Goal: Task Accomplishment & Management: Manage account settings

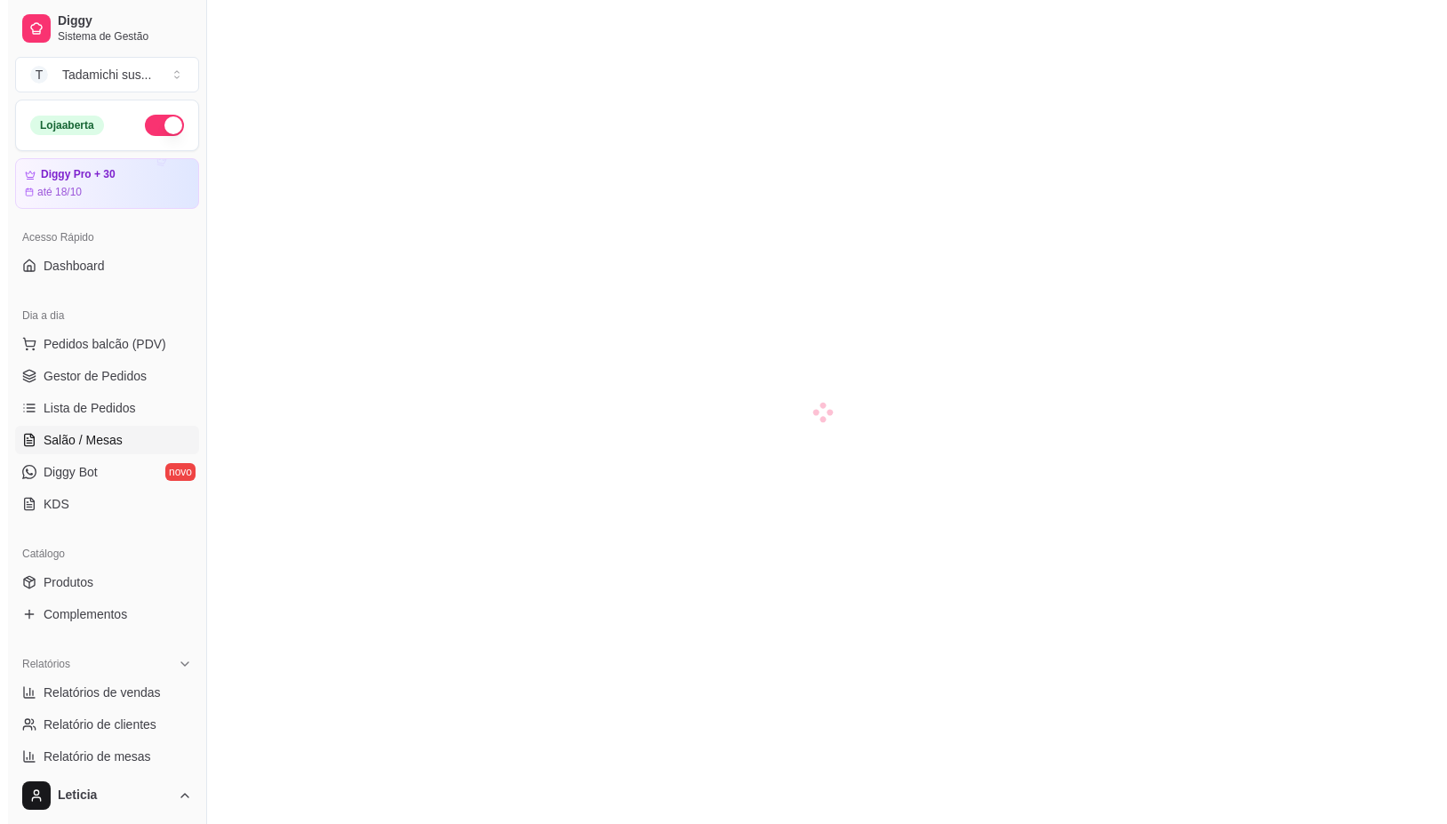
scroll to position [121, 0]
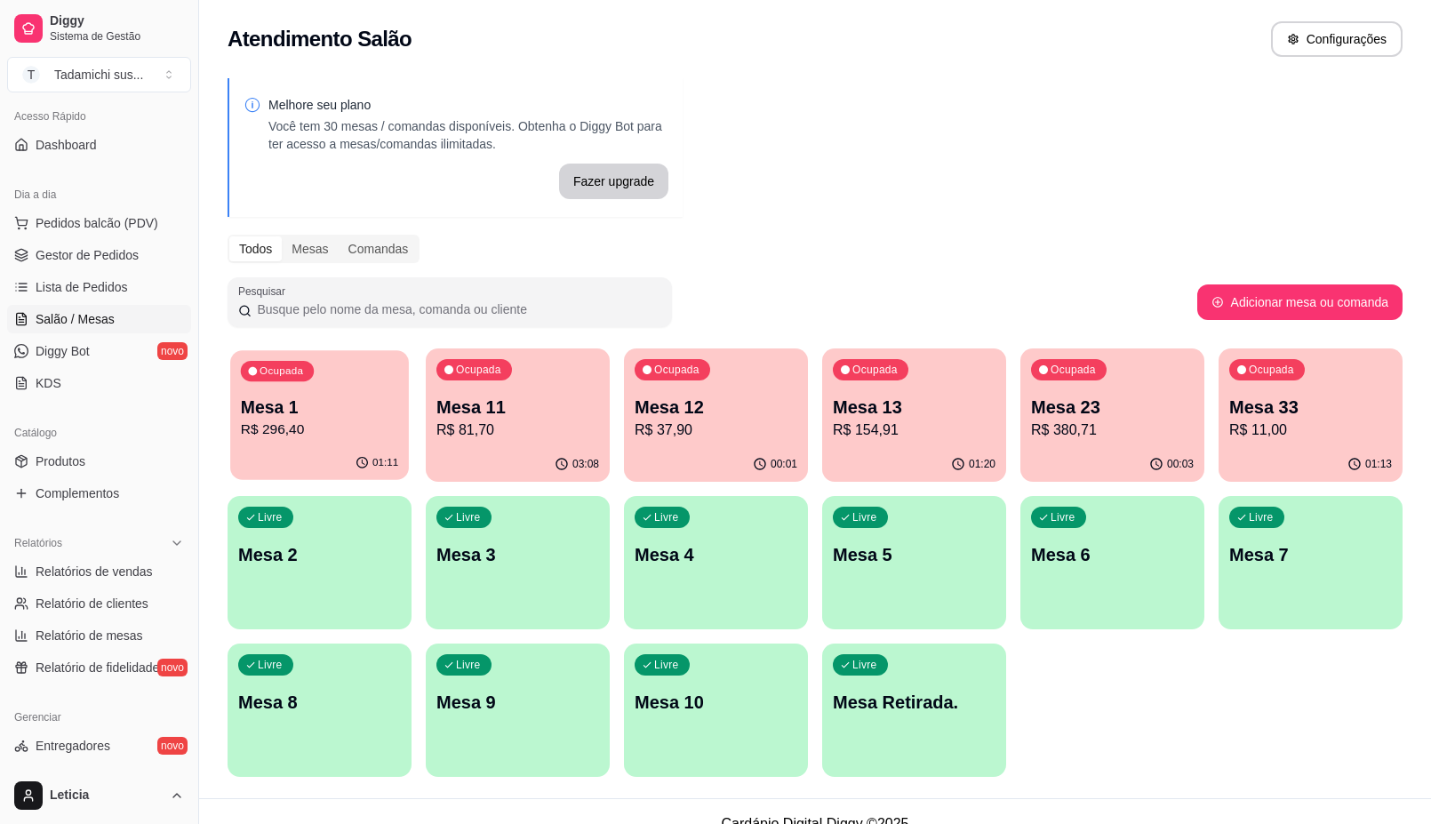
click at [363, 418] on p "Mesa 1" at bounding box center [320, 408] width 158 height 24
click at [1105, 420] on p "R$ 380,71" at bounding box center [1113, 430] width 158 height 20
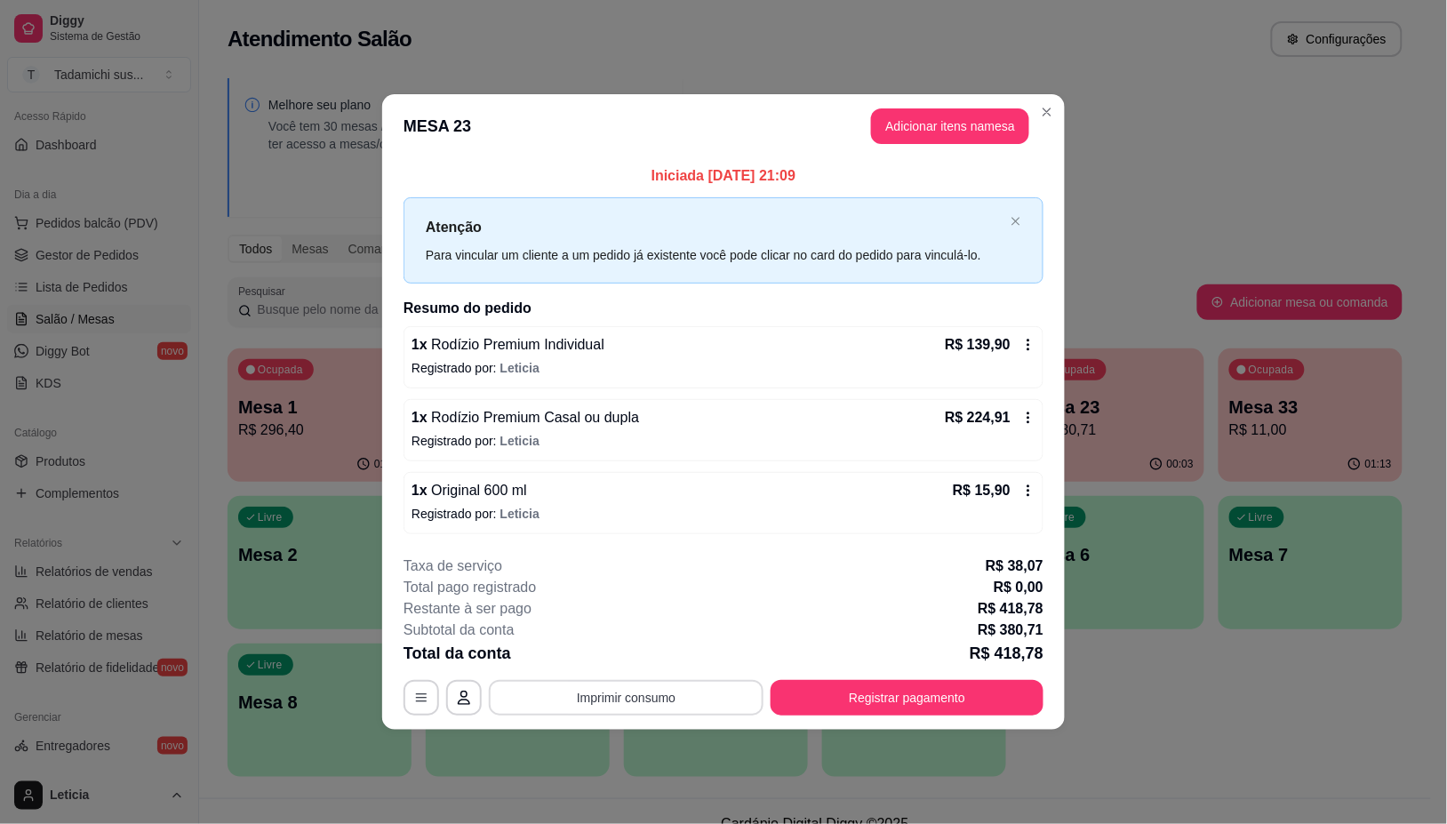
click at [709, 704] on button "Imprimir consumo" at bounding box center [626, 698] width 275 height 36
click at [664, 624] on button "IMPRESSORA HAYOM" at bounding box center [632, 622] width 137 height 28
click at [872, 699] on button "Registrar pagamento" at bounding box center [907, 698] width 273 height 36
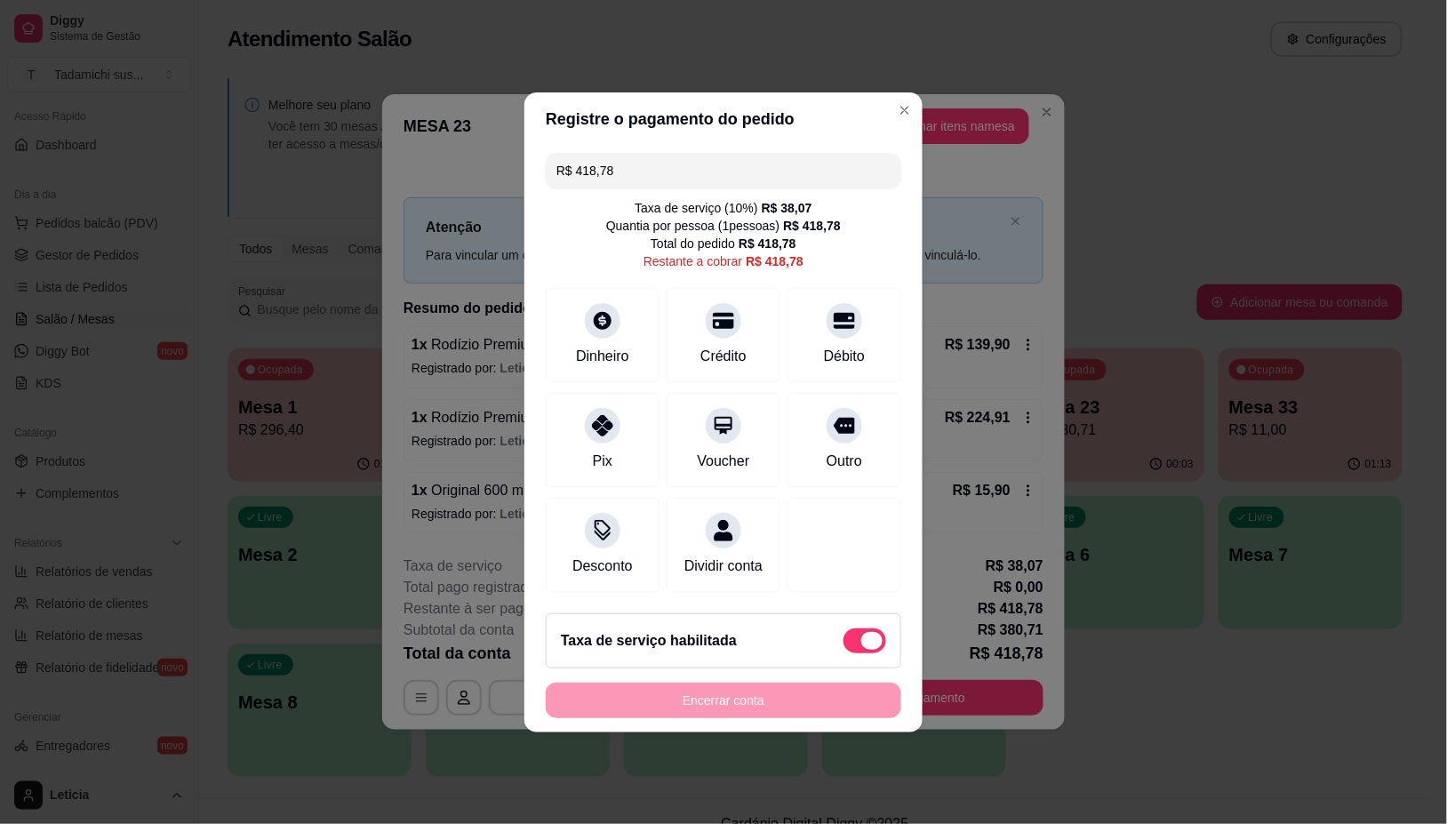
click at [844, 653] on span at bounding box center [865, 641] width 43 height 25
click at [843, 654] on input "checkbox" at bounding box center [849, 650] width 12 height 12
checkbox input "true"
type input "R$ 380,71"
checkbox input "false"
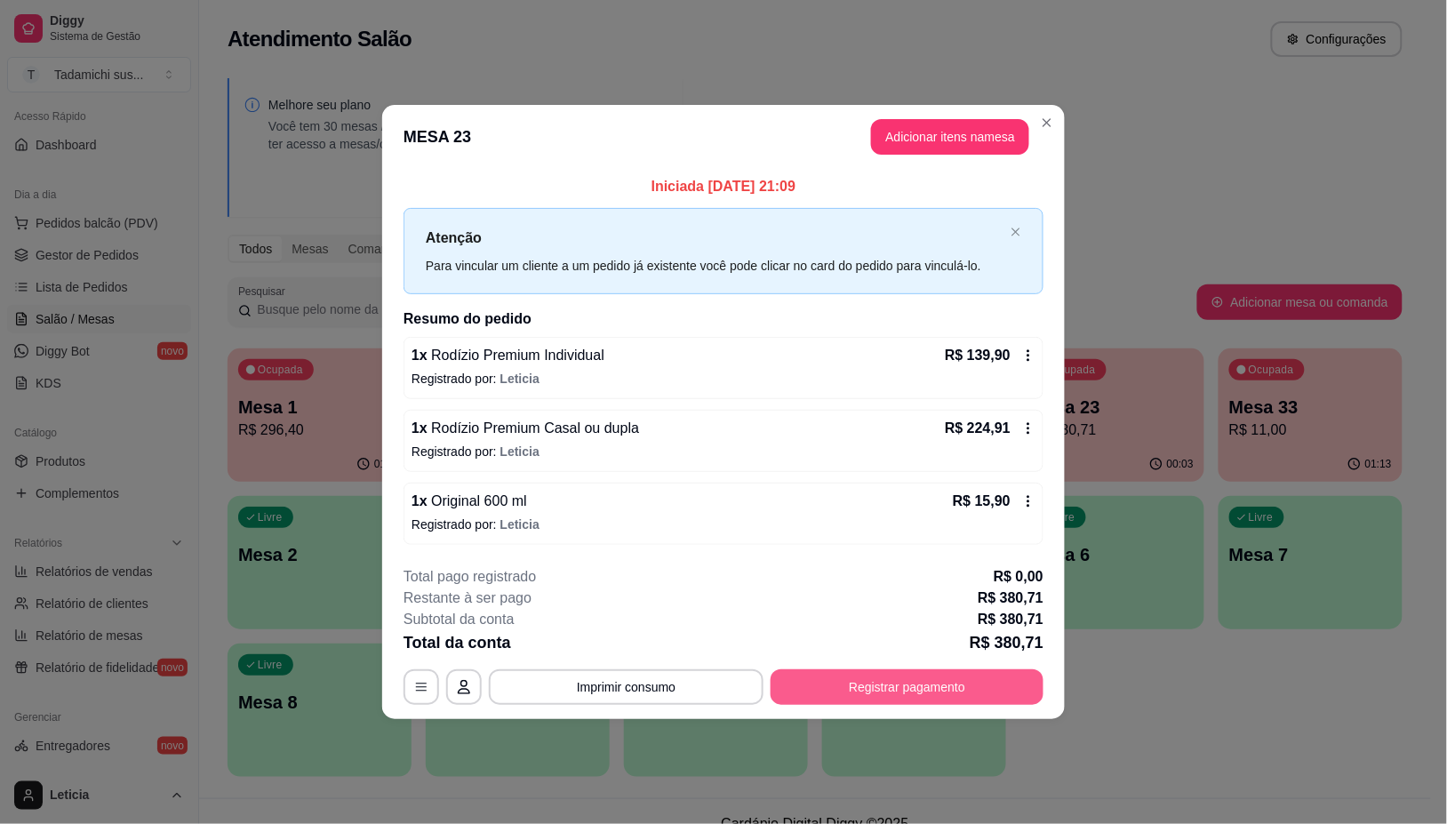
click at [827, 687] on button "Registrar pagamento" at bounding box center [907, 687] width 273 height 36
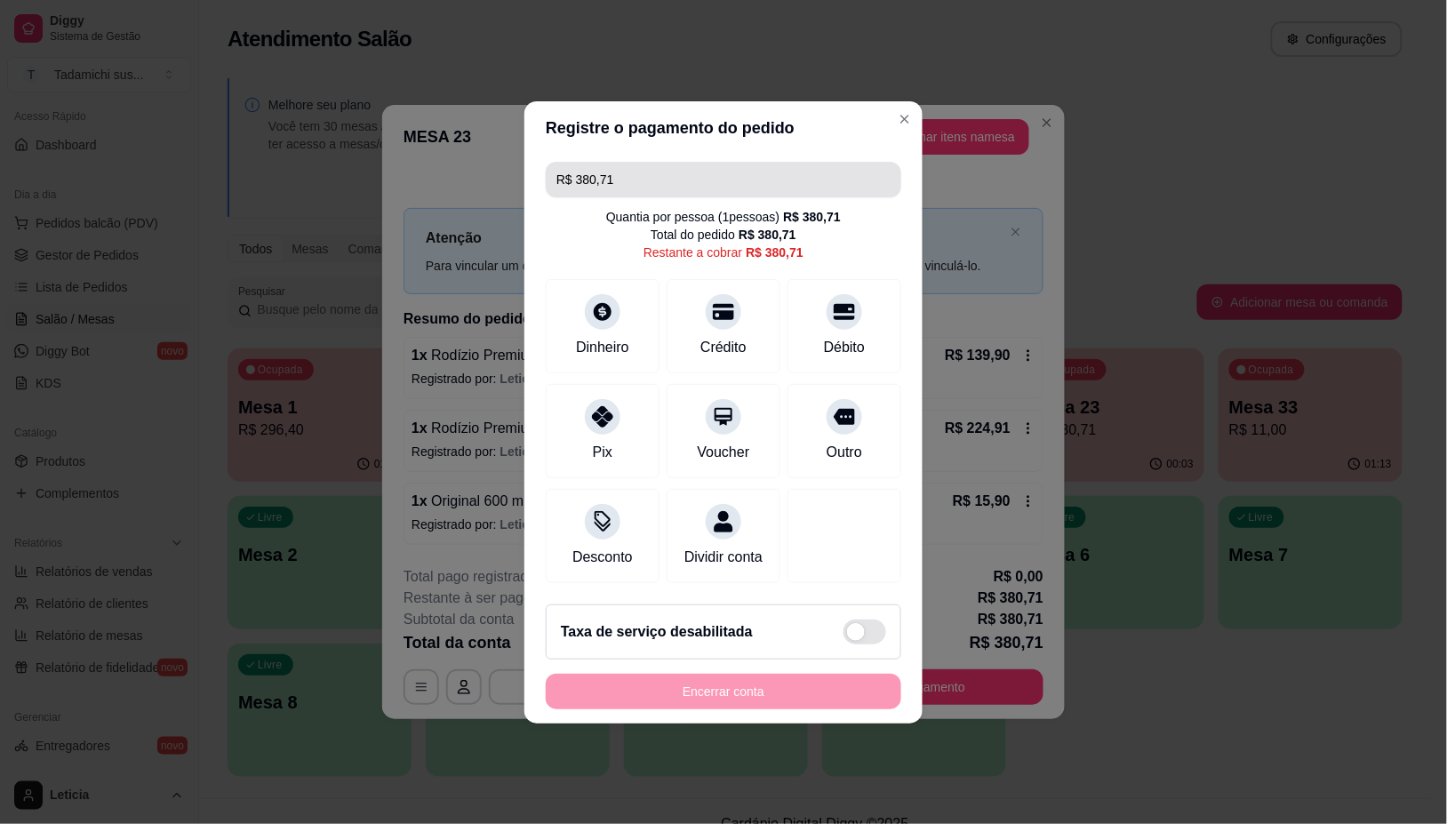
click at [620, 182] on input "R$ 380,71" at bounding box center [724, 180] width 334 height 36
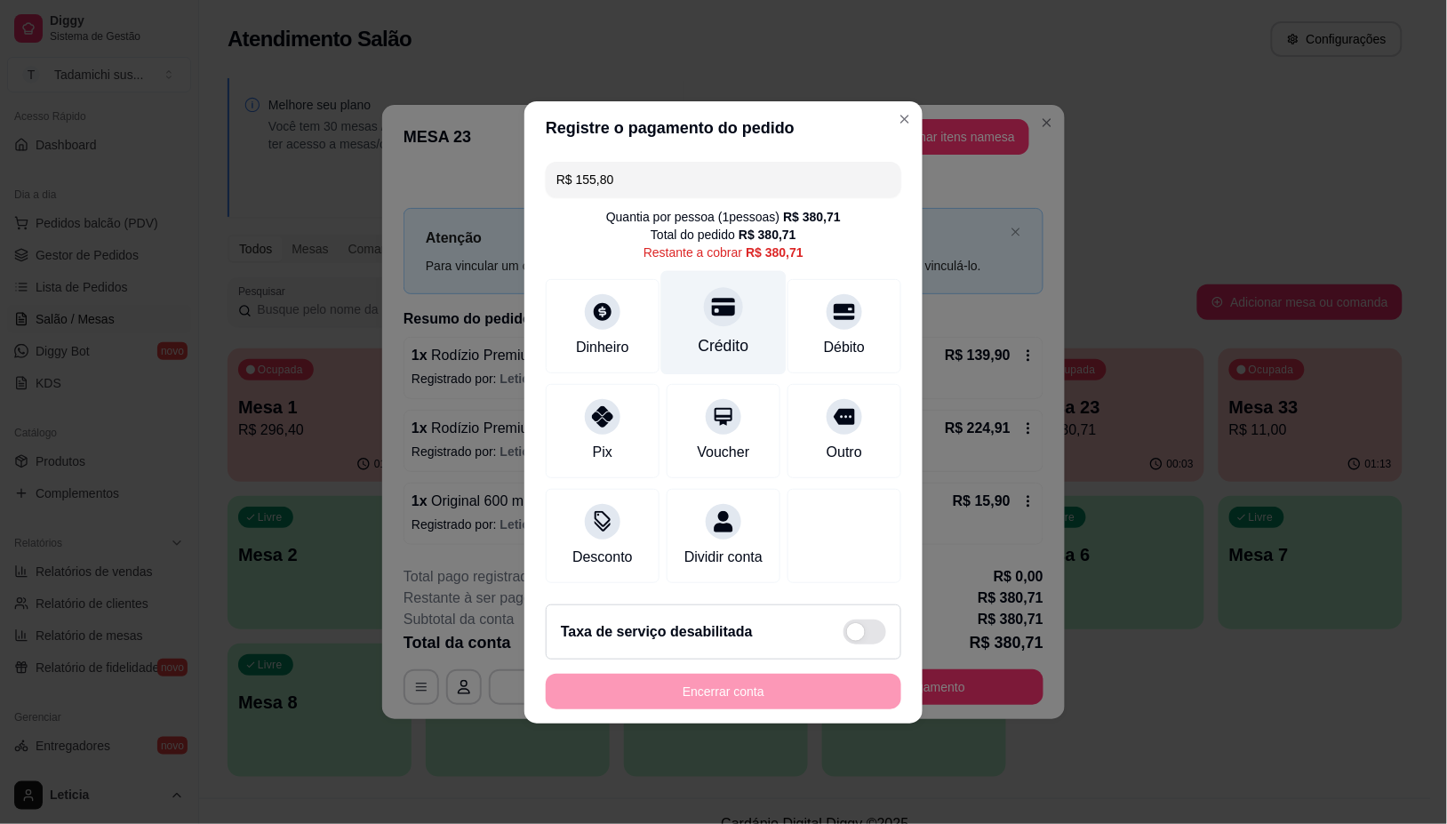
click at [714, 338] on div "Crédito" at bounding box center [724, 345] width 51 height 23
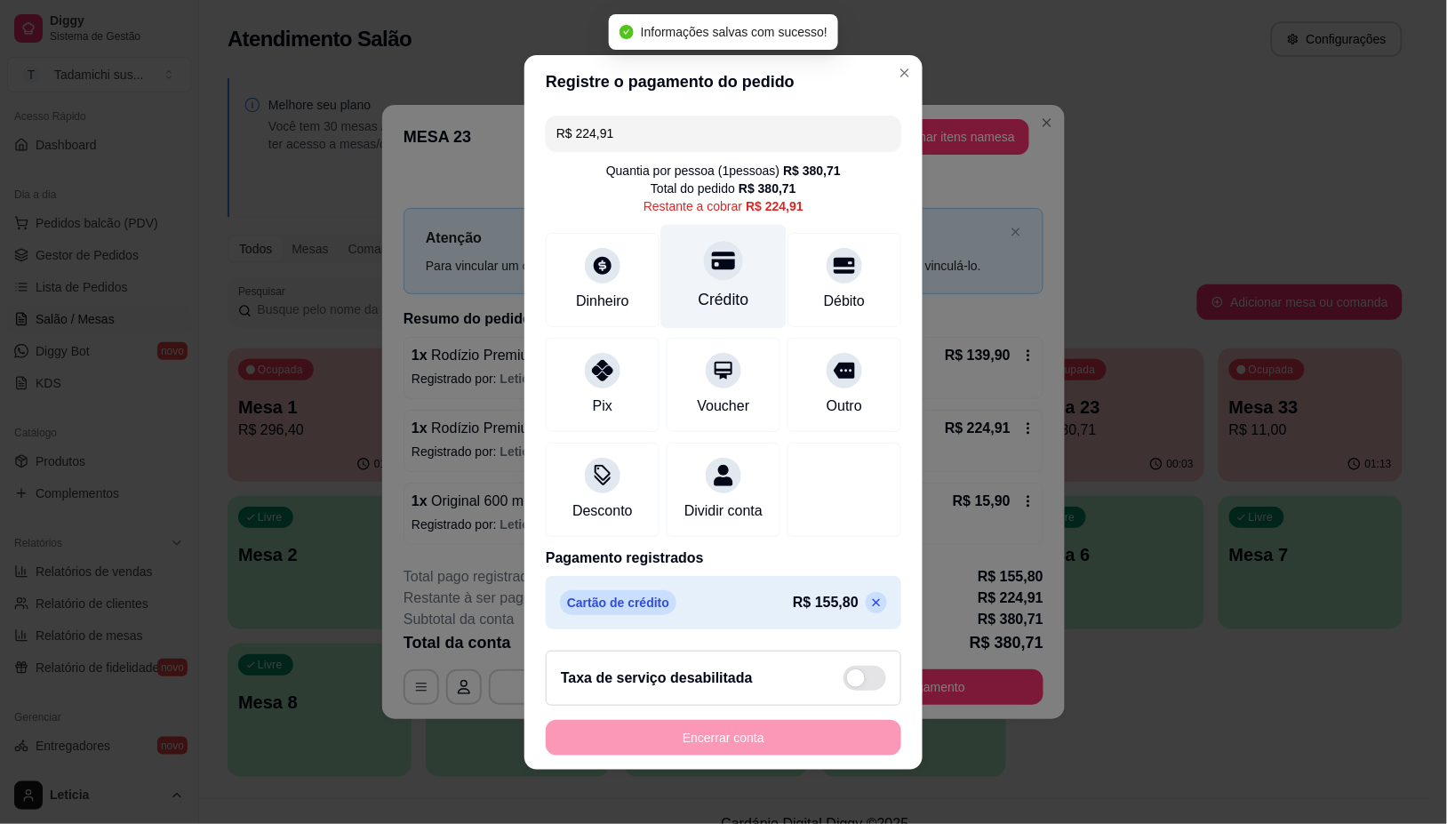
click at [709, 288] on div "Crédito" at bounding box center [724, 299] width 51 height 23
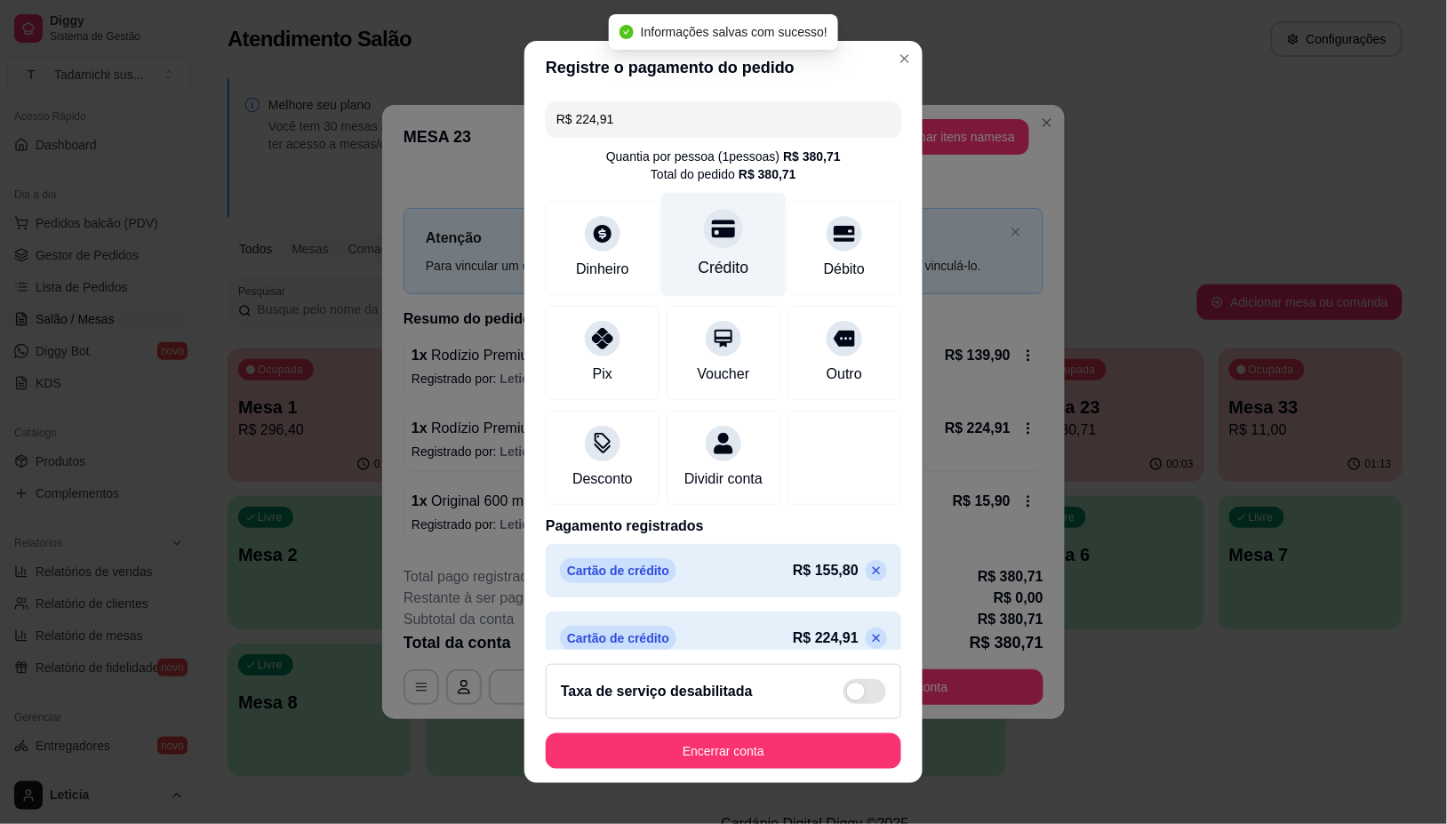
type input "R$ 0,00"
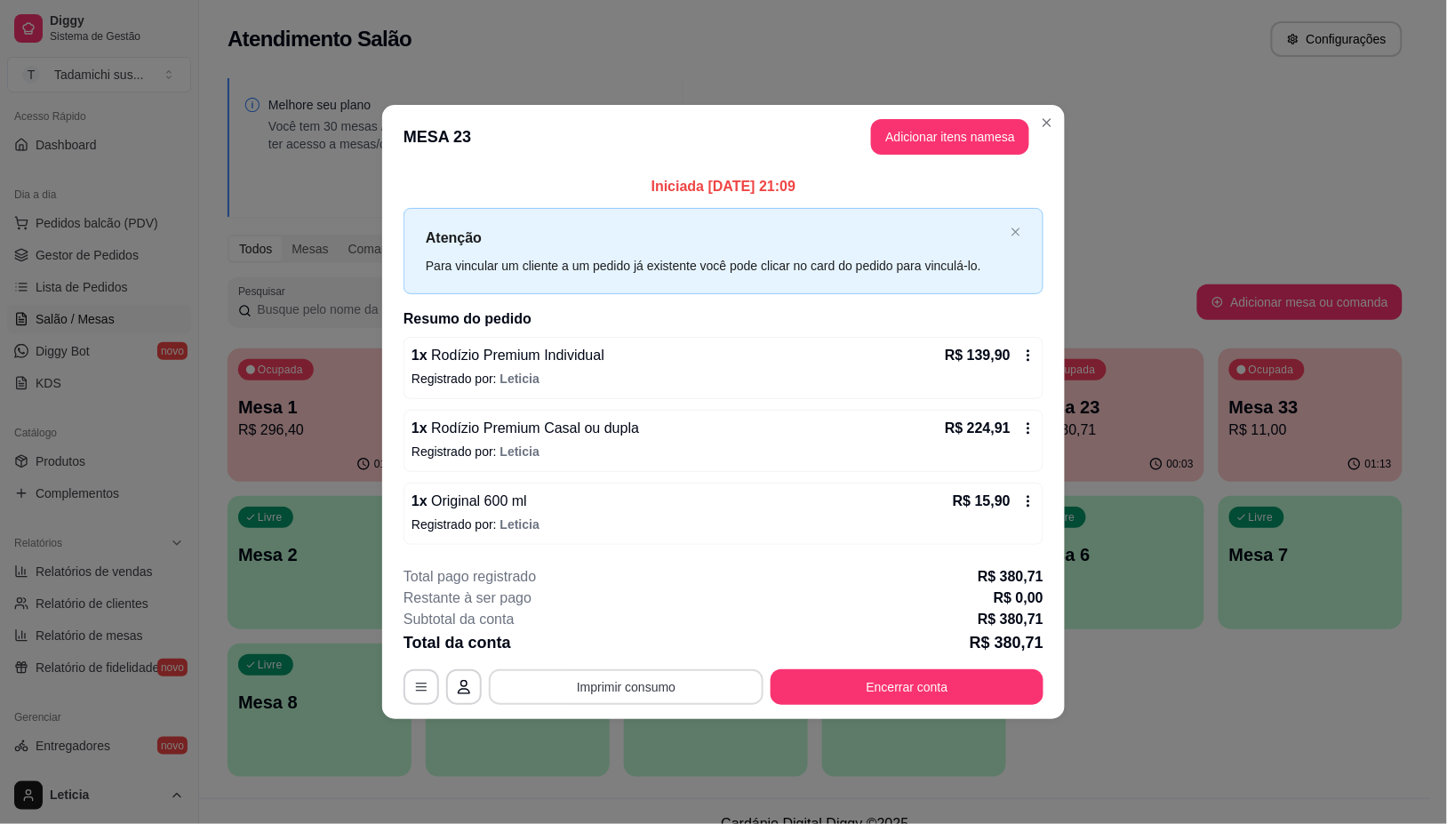
click at [726, 686] on button "Imprimir consumo" at bounding box center [626, 687] width 275 height 36
click at [654, 609] on button "IMPRESSORA HAYOM" at bounding box center [631, 611] width 132 height 28
click at [892, 674] on button "Encerrar conta" at bounding box center [907, 687] width 273 height 36
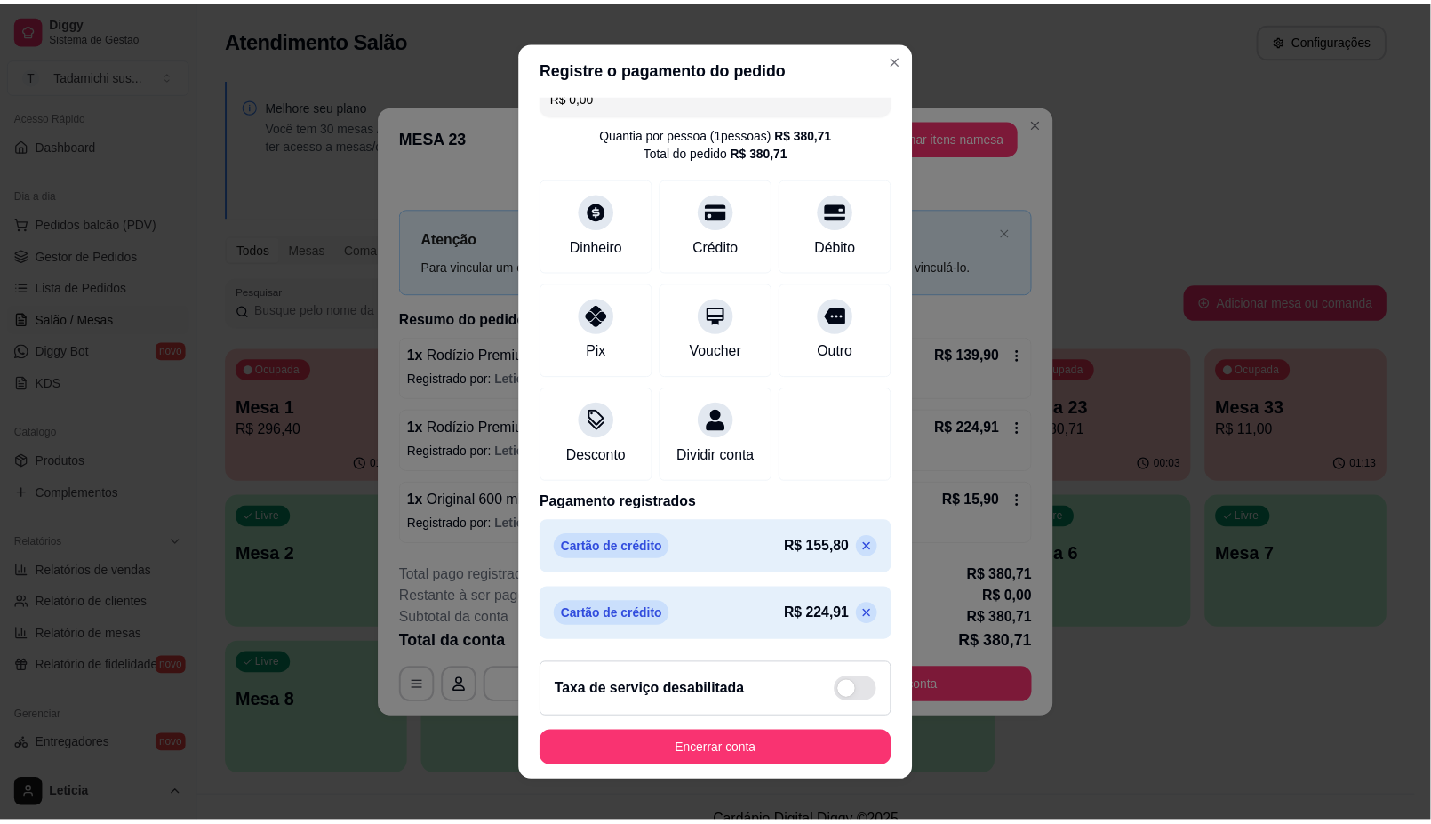
scroll to position [44, 0]
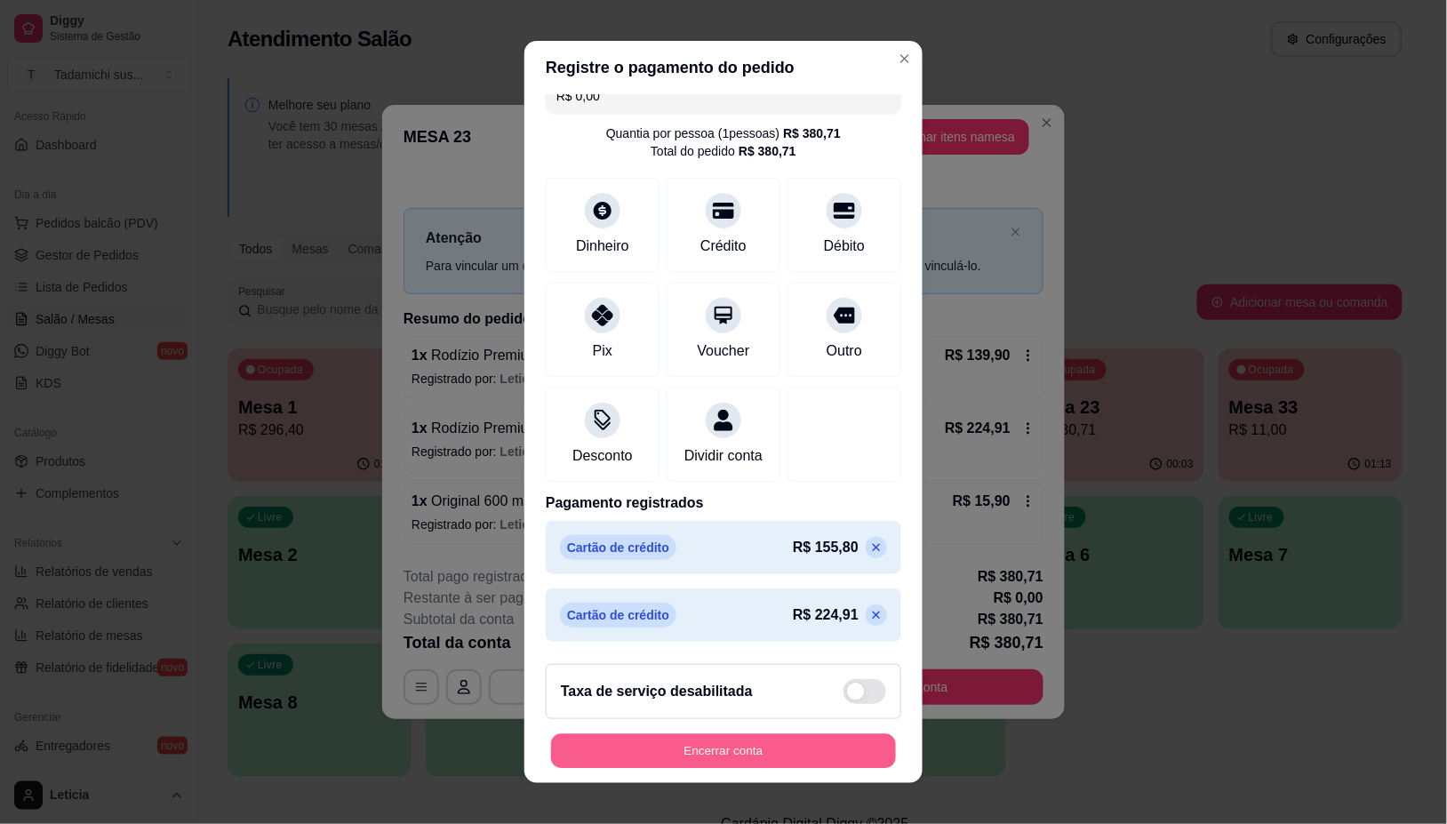
click at [814, 753] on button "Encerrar conta" at bounding box center [723, 750] width 345 height 35
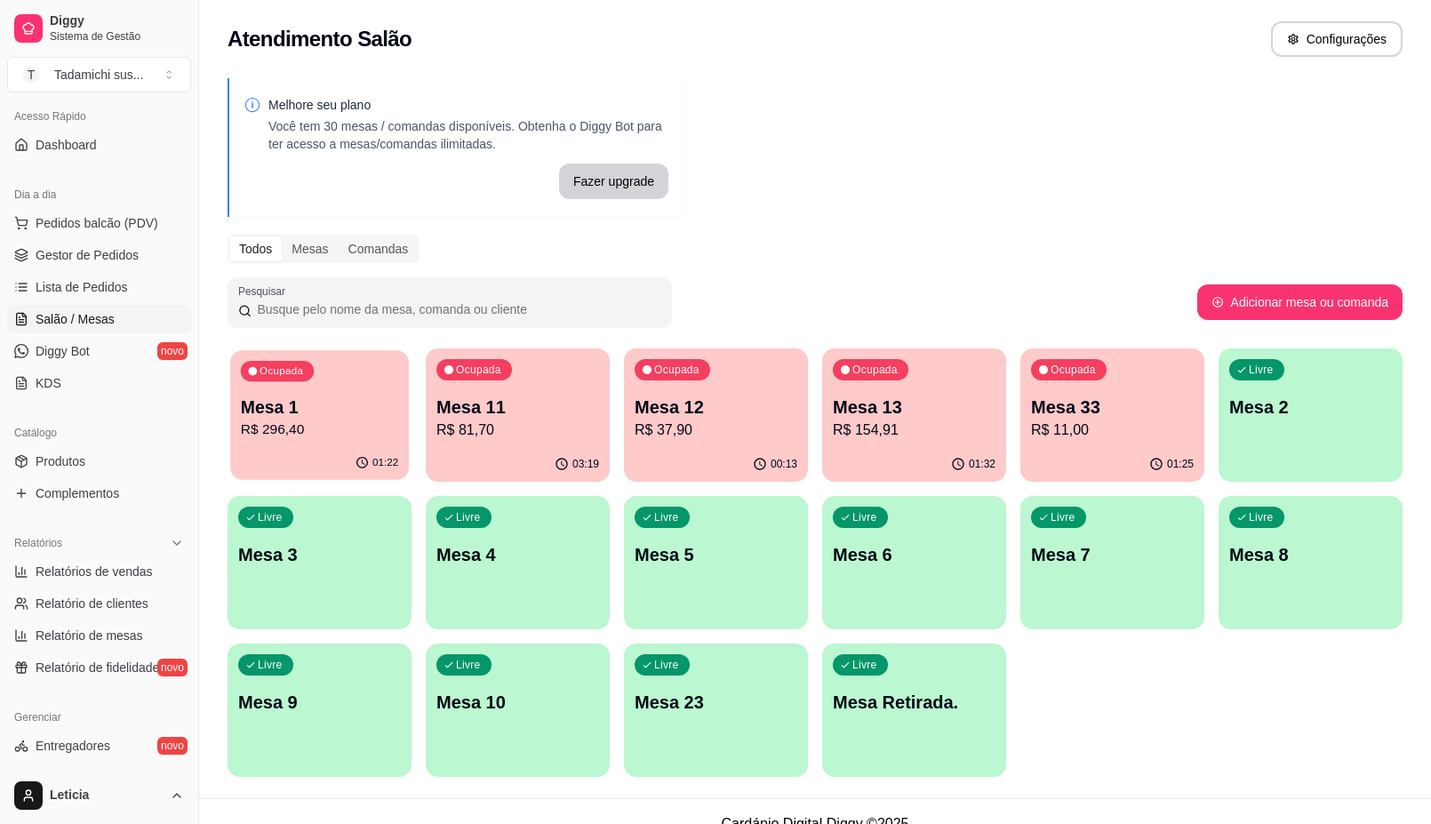
click at [370, 446] on div "Ocupada Mesa 1 R$ 296,40" at bounding box center [319, 398] width 179 height 96
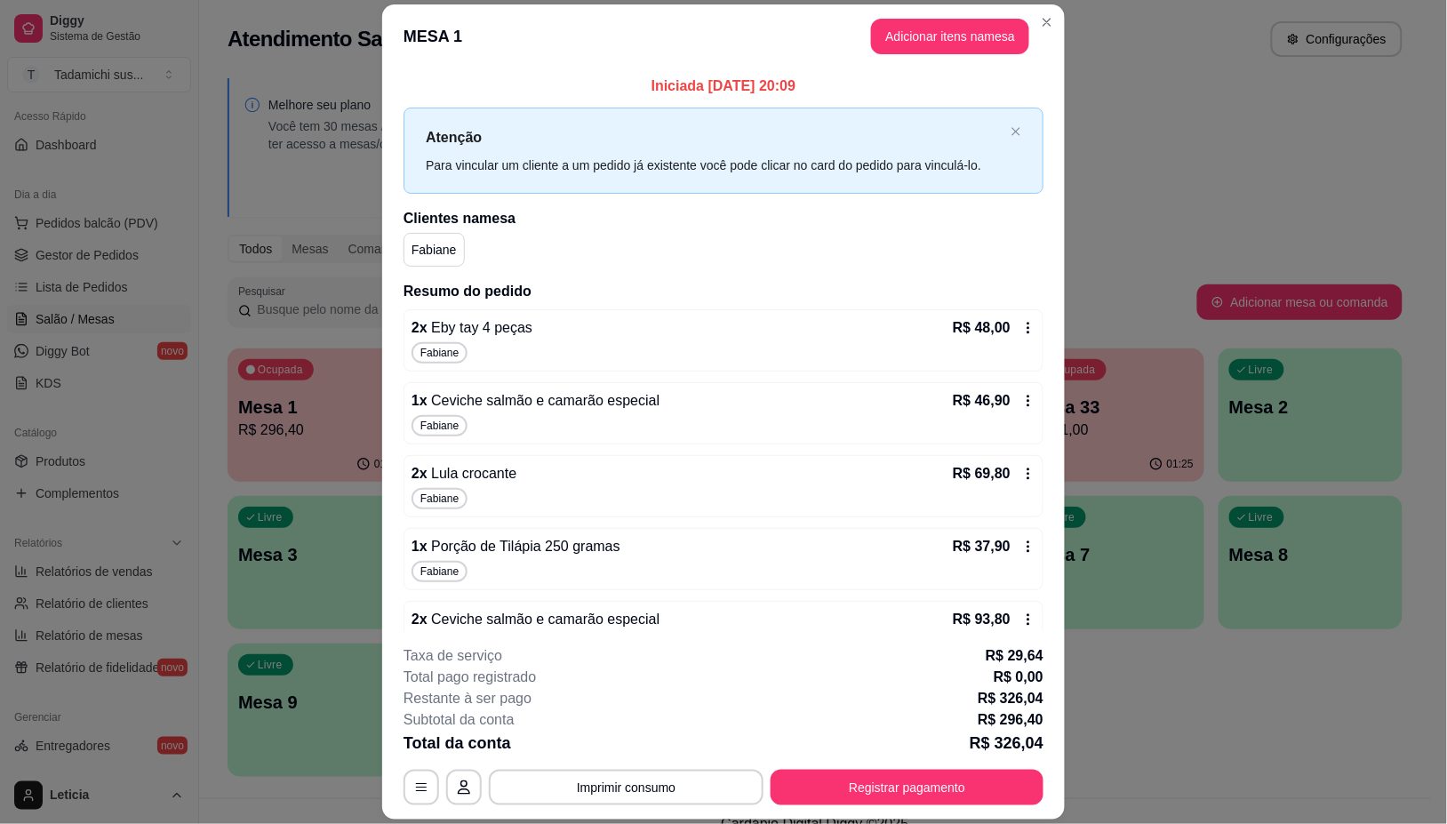
click at [1022, 321] on icon at bounding box center [1029, 328] width 14 height 14
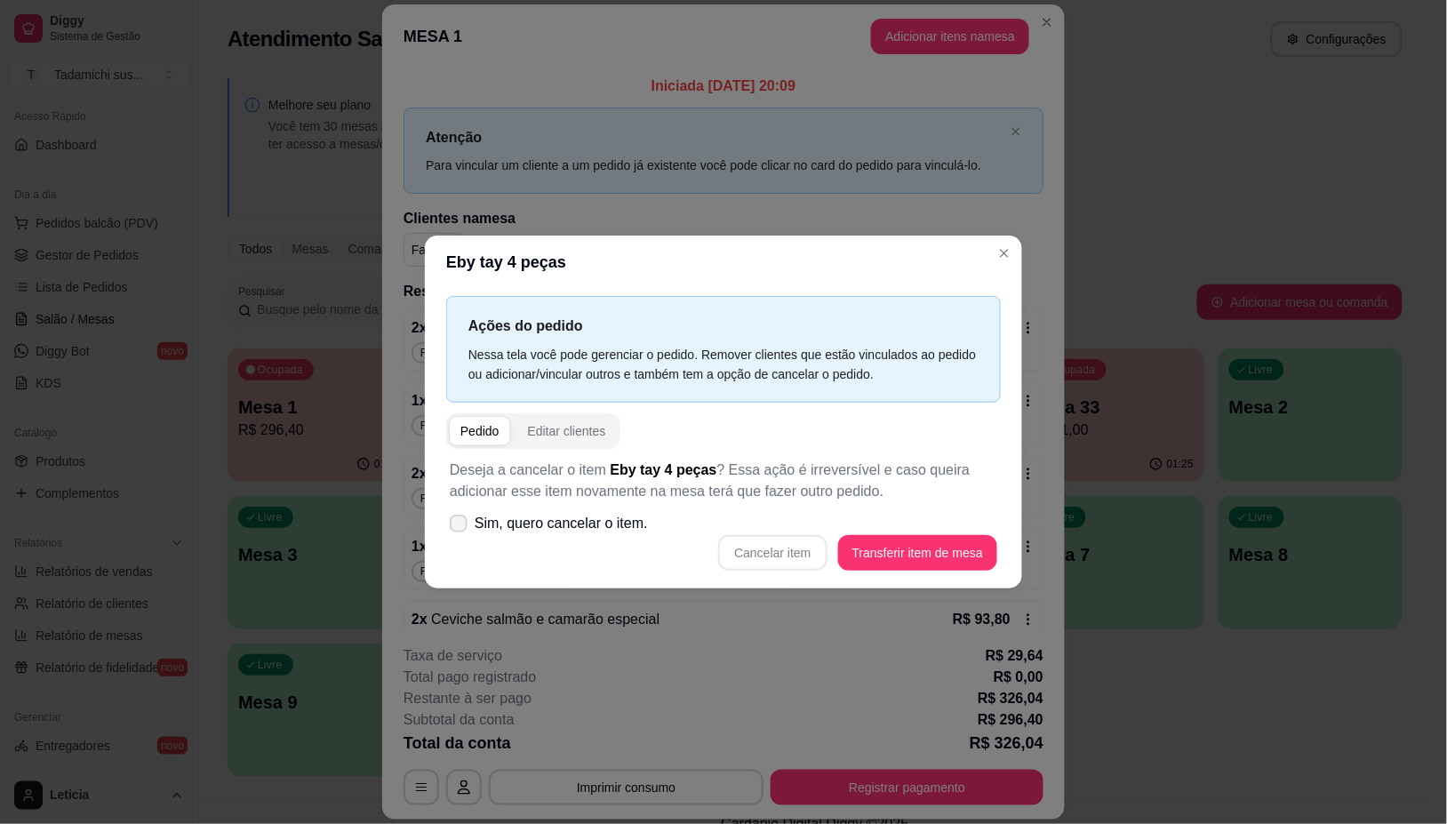
click at [460, 513] on label "Sim, quero cancelar o item." at bounding box center [549, 524] width 212 height 36
click at [460, 526] on input "Sim, quero cancelar o item." at bounding box center [455, 532] width 12 height 12
checkbox input "true"
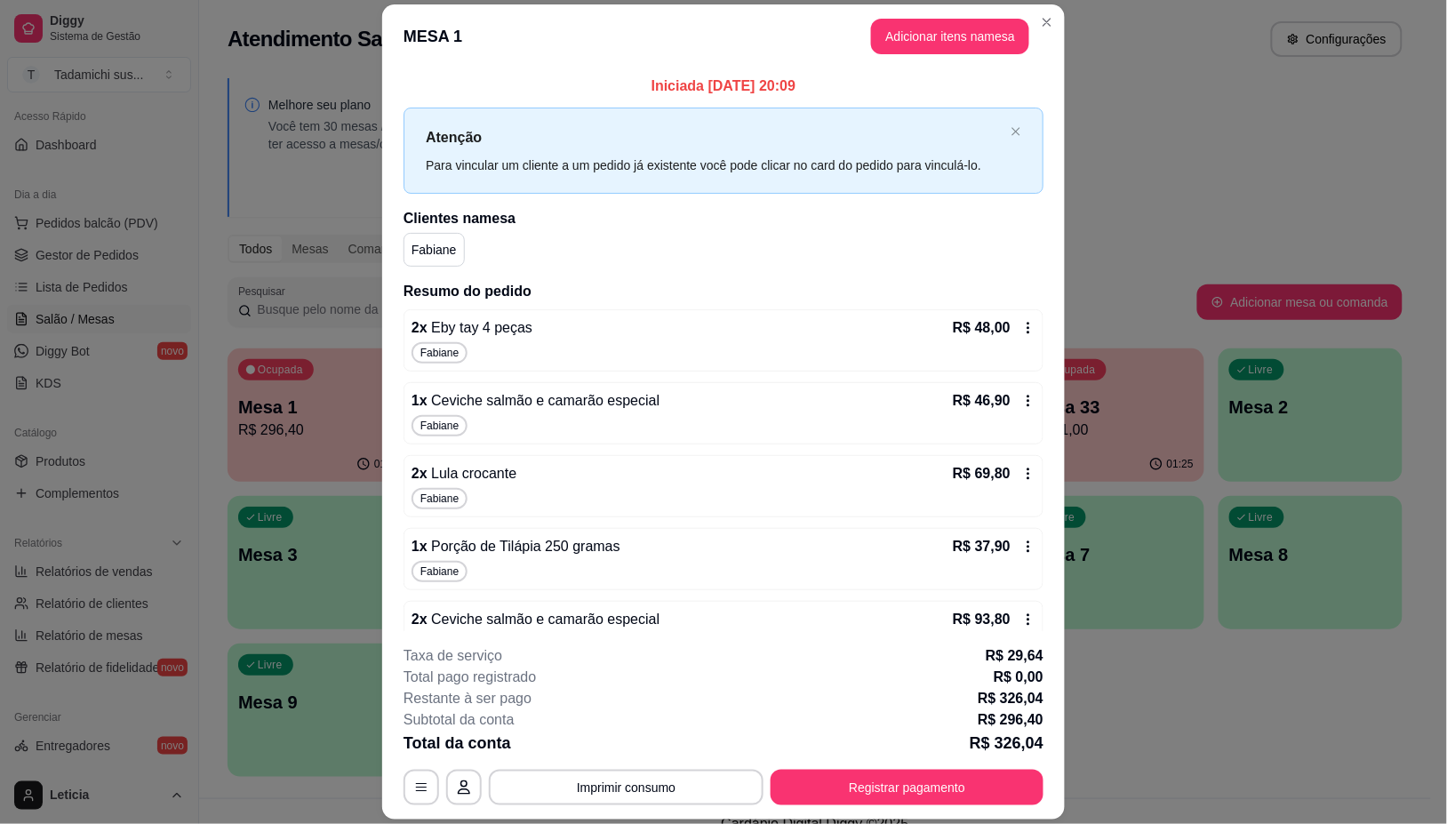
click at [953, 333] on p "R$ 48,00" at bounding box center [982, 327] width 58 height 21
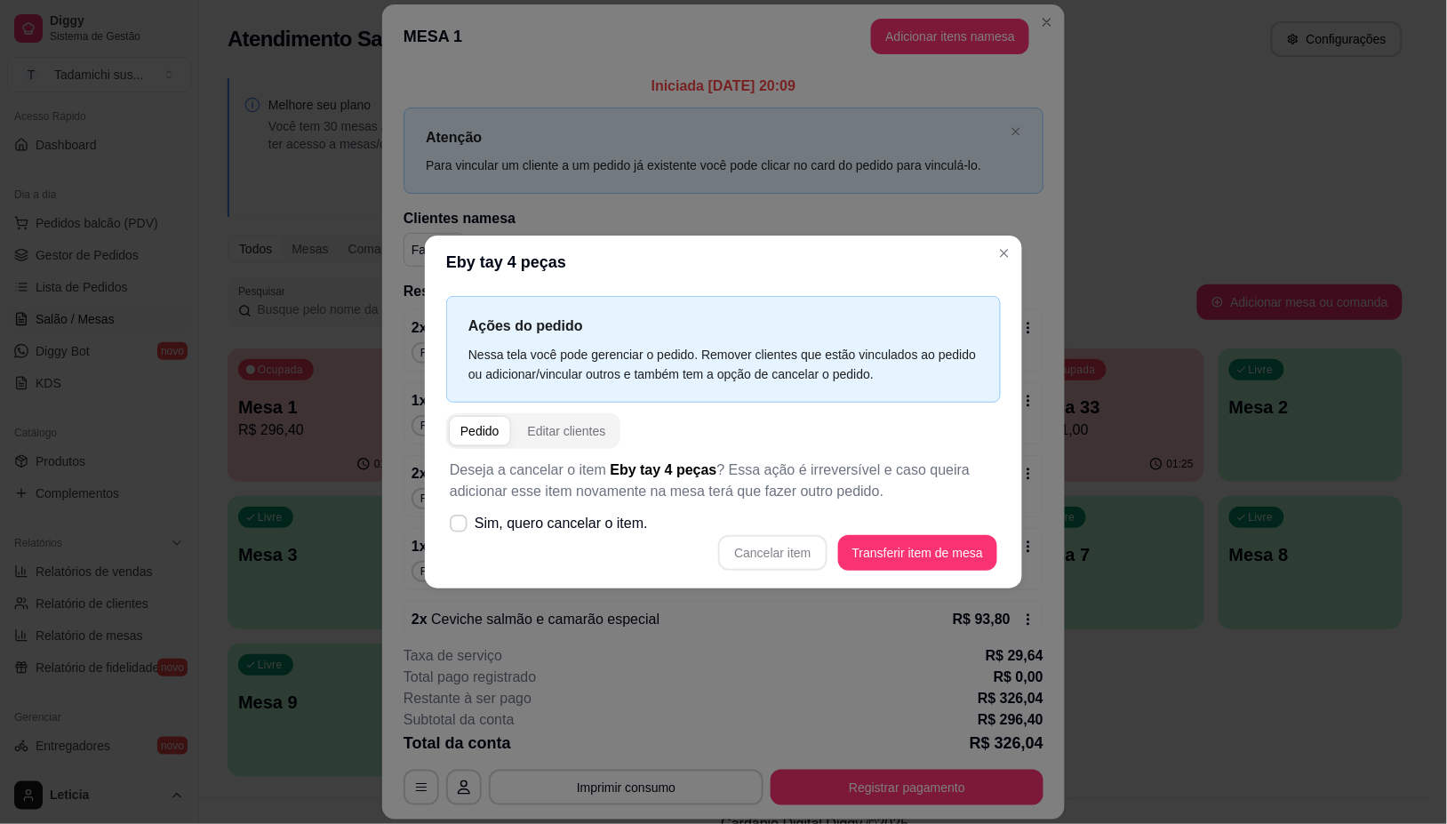
click at [743, 561] on div "Cancelar item Transferir item de mesa" at bounding box center [724, 553] width 548 height 36
click at [462, 521] on icon at bounding box center [459, 523] width 14 height 11
click at [461, 526] on input "Sim, quero cancelar o item." at bounding box center [455, 532] width 12 height 12
checkbox input "true"
click at [770, 543] on button "Cancelar item" at bounding box center [772, 553] width 108 height 36
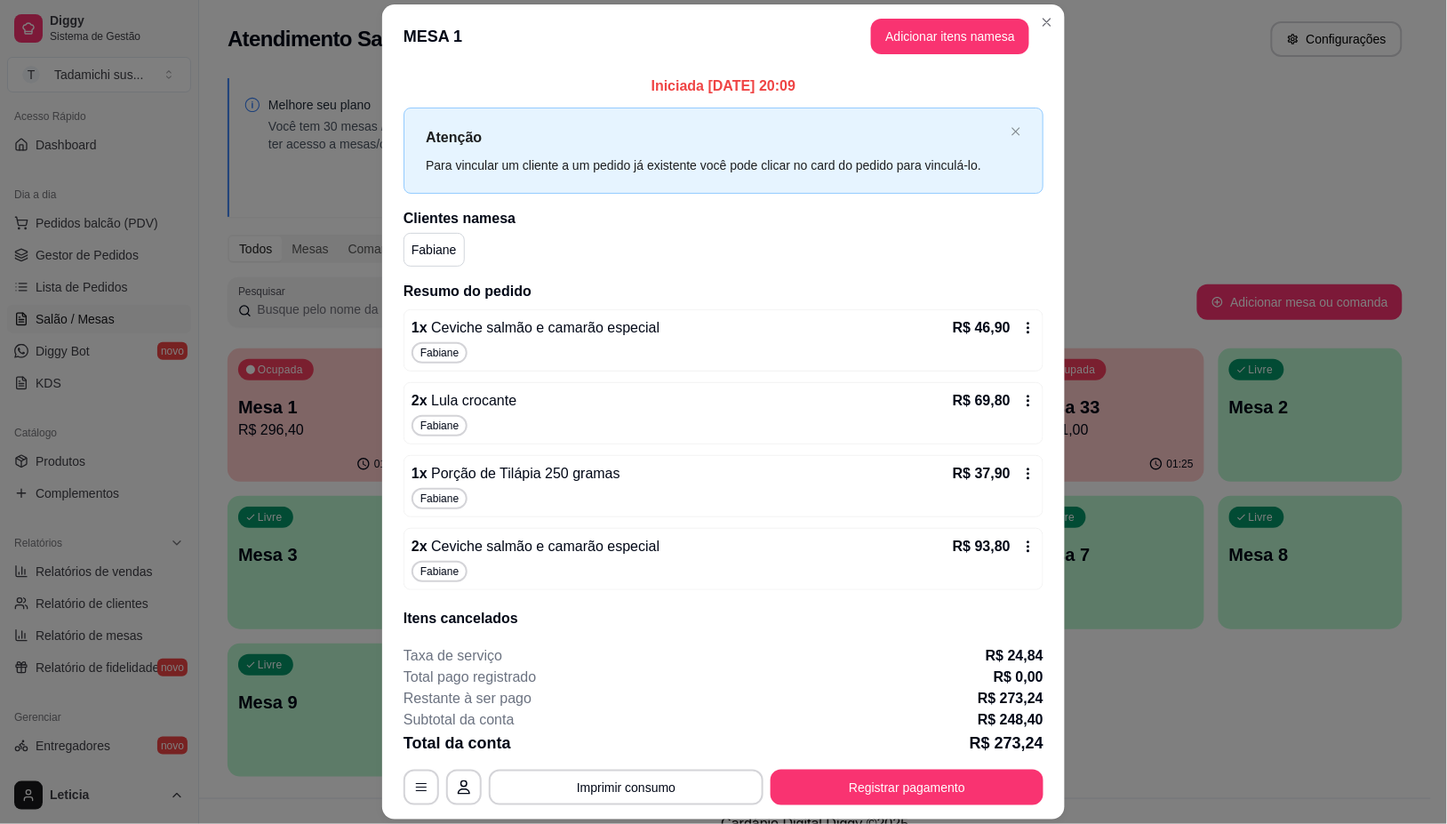
click at [1022, 323] on icon at bounding box center [1029, 328] width 14 height 14
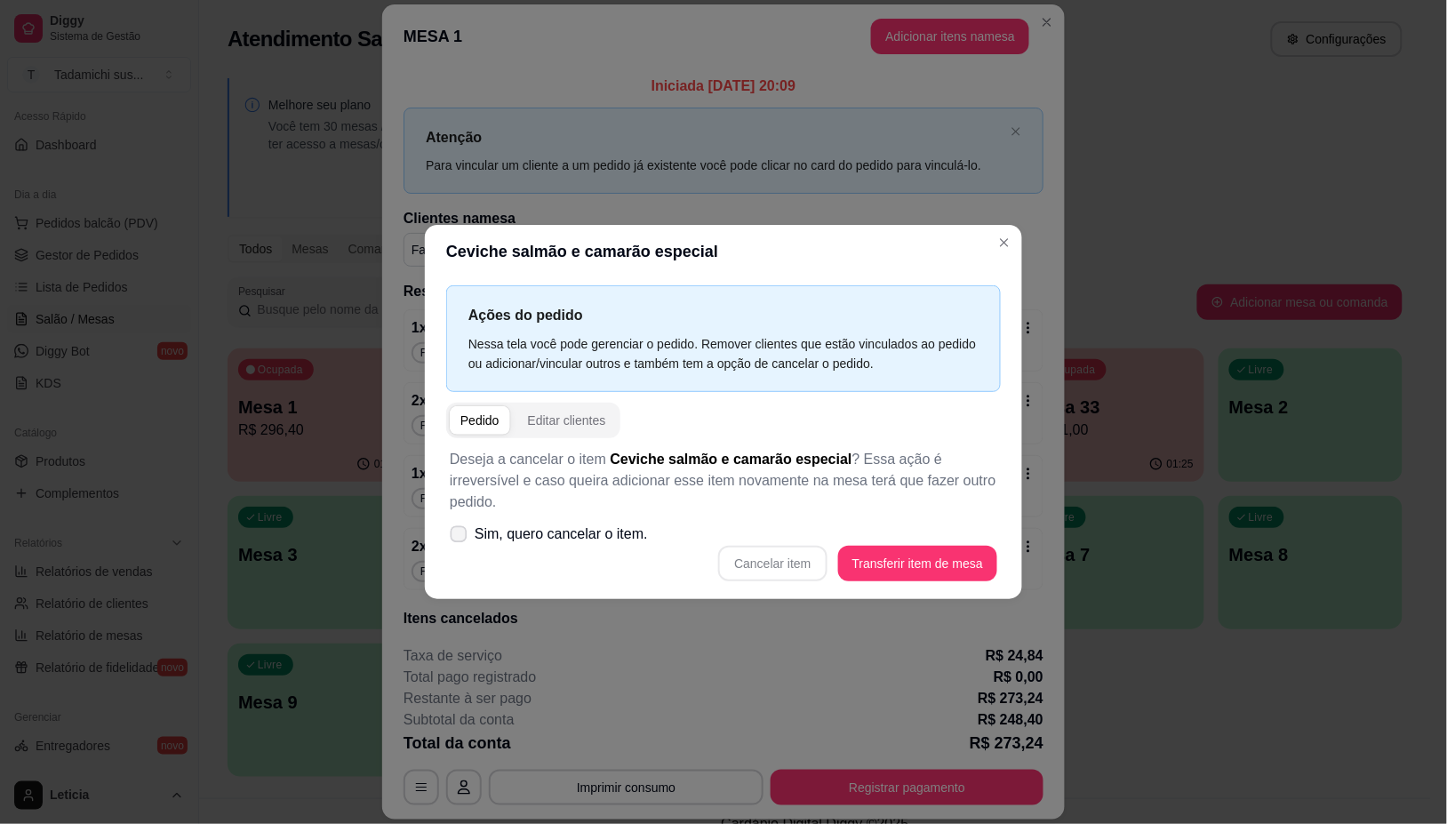
click at [476, 527] on label "Sim, quero cancelar o item." at bounding box center [549, 535] width 212 height 36
click at [461, 537] on input "Sim, quero cancelar o item." at bounding box center [455, 543] width 12 height 12
checkbox input "true"
click at [798, 553] on button "Cancelar item" at bounding box center [772, 564] width 108 height 36
